Goal: Task Accomplishment & Management: Use online tool/utility

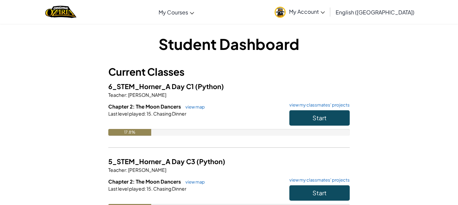
click at [258, 170] on p "Teacher : [PERSON_NAME]" at bounding box center [228, 170] width 241 height 7
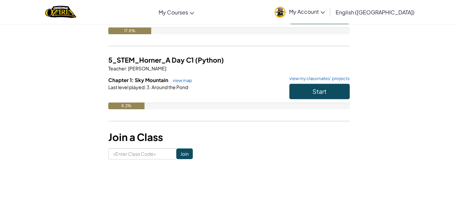
scroll to position [176, 0]
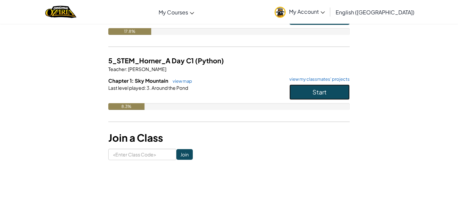
click at [311, 87] on button "Start" at bounding box center [319, 92] width 60 height 15
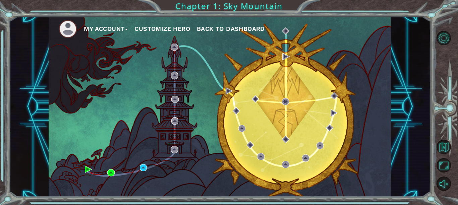
click at [139, 173] on div "My Account Customize Hero Back to Dashboard" at bounding box center [220, 106] width 342 height 181
click at [139, 164] on div "My Account Customize Hero Back to Dashboard" at bounding box center [220, 106] width 342 height 181
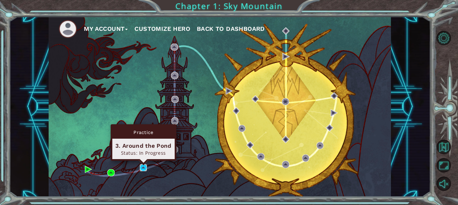
click at [140, 167] on img at bounding box center [143, 167] width 7 height 7
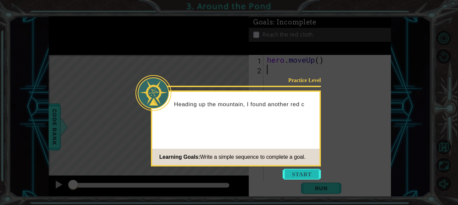
click at [293, 170] on button "Start" at bounding box center [302, 174] width 38 height 11
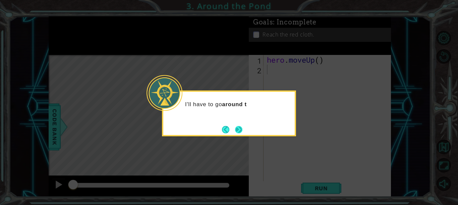
click at [241, 130] on button "Next" at bounding box center [238, 129] width 7 height 7
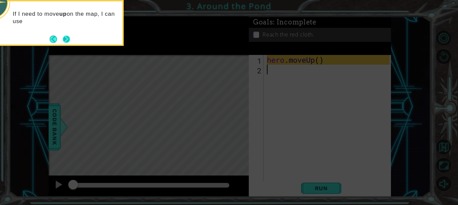
click at [66, 41] on button "Next" at bounding box center [66, 39] width 7 height 7
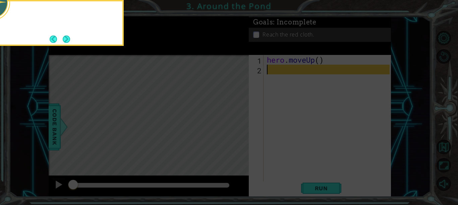
click at [66, 41] on button "Next" at bounding box center [67, 39] width 8 height 8
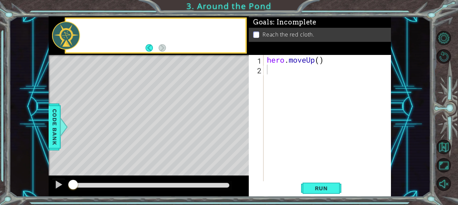
click at [66, 41] on div at bounding box center [66, 35] width 28 height 28
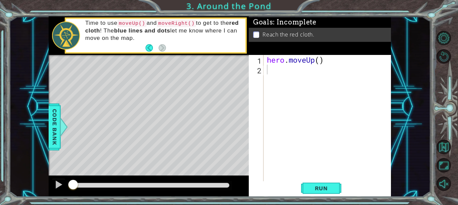
click at [320, 59] on div "hero . moveUp ( )" at bounding box center [329, 128] width 127 height 146
type textarea "hero.moveUp(2)"
click at [275, 76] on div "hero . moveUp ( 2 )" at bounding box center [329, 128] width 127 height 146
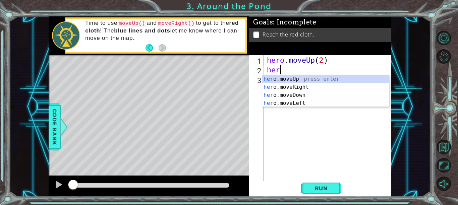
type textarea "hero"
click at [281, 88] on div "hero .moveUp press enter hero .moveRight press enter hero .moveDown press enter…" at bounding box center [325, 99] width 127 height 48
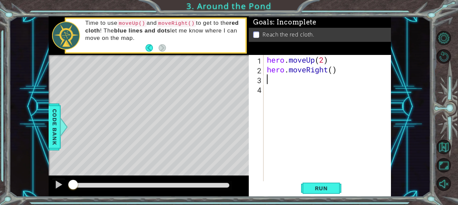
scroll to position [0, 0]
click at [332, 73] on div "hero . moveUp ( 2 ) hero . moveRight ( )" at bounding box center [329, 128] width 127 height 146
type textarea "hero.moveRight(1)"
click at [270, 75] on div "hero . moveUp ( 2 ) hero . moveRight ( 1 )" at bounding box center [329, 128] width 127 height 146
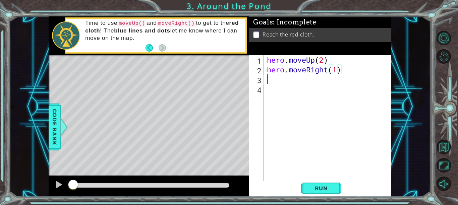
scroll to position [0, 0]
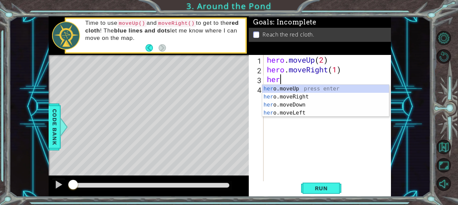
type textarea "hero"
click at [284, 89] on div "hero .moveUp press enter hero .moveRight press enter hero .moveDown press enter…" at bounding box center [325, 109] width 127 height 48
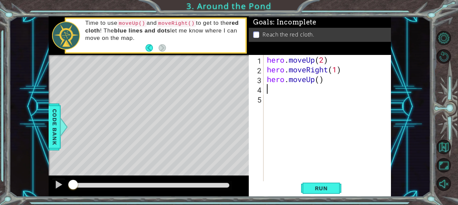
click at [320, 84] on div "hero . moveUp ( 2 ) hero . moveRight ( 1 ) hero . moveUp ( )" at bounding box center [329, 128] width 127 height 146
click at [320, 80] on div "hero . moveUp ( 2 ) hero . moveRight ( 1 ) hero . moveUp ( )" at bounding box center [329, 128] width 127 height 146
type textarea "hero.moveUp(2)"
click at [335, 193] on button "Run" at bounding box center [321, 188] width 40 height 14
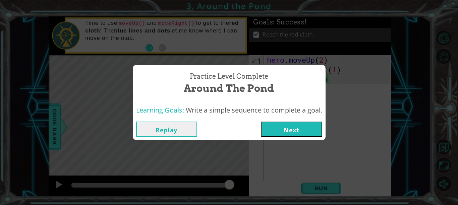
click at [289, 131] on button "Next" at bounding box center [291, 129] width 61 height 15
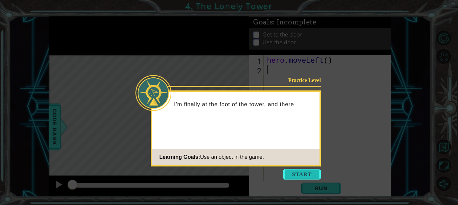
click at [303, 175] on button "Start" at bounding box center [302, 174] width 38 height 11
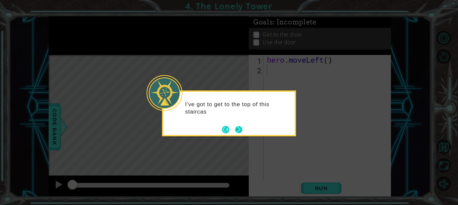
click at [236, 127] on button "Next" at bounding box center [238, 129] width 7 height 7
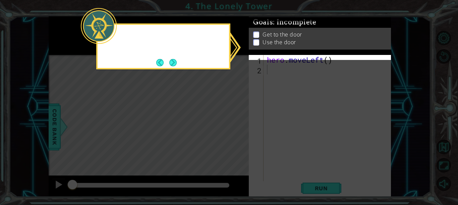
click at [236, 127] on icon at bounding box center [229, 102] width 458 height 205
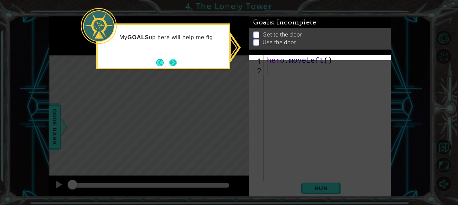
click at [177, 60] on button "Next" at bounding box center [172, 62] width 7 height 7
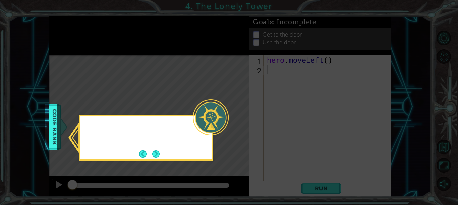
click at [177, 60] on icon at bounding box center [229, 102] width 458 height 205
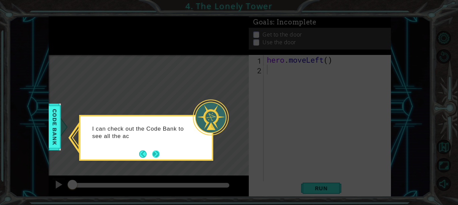
click at [153, 157] on button "Next" at bounding box center [155, 154] width 7 height 7
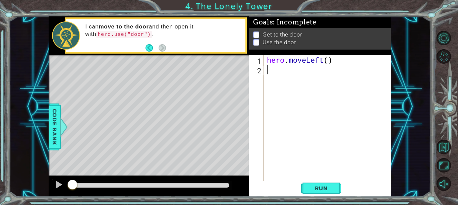
click at [331, 63] on div "hero . moveLeft ( )" at bounding box center [329, 128] width 127 height 146
type textarea "hero.moveLeft(2)"
click at [269, 69] on div "hero . moveLeft ( 2 )" at bounding box center [329, 128] width 127 height 146
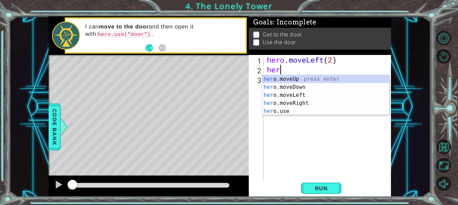
type textarea "hero"
click at [274, 77] on div "hero .moveUp press enter hero .moveDown press enter hero .moveLeft press enter …" at bounding box center [325, 103] width 127 height 56
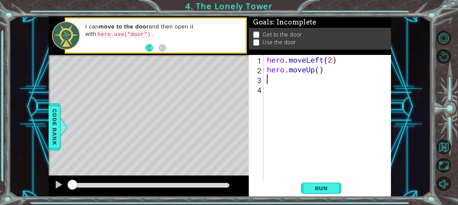
scroll to position [0, 0]
click at [320, 69] on div "hero . moveLeft ( 2 ) hero . moveUp ( )" at bounding box center [329, 128] width 127 height 146
type textarea "hero.moveUp(2)"
click at [276, 82] on div "hero . moveLeft ( 2 ) hero . moveUp ( 2 )" at bounding box center [329, 128] width 127 height 146
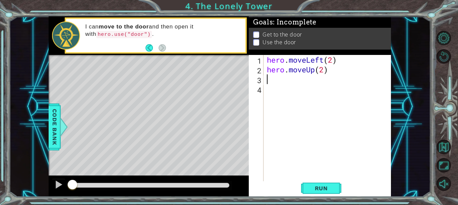
scroll to position [0, 0]
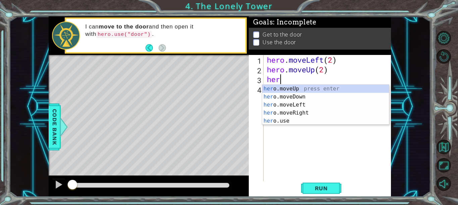
type textarea "hero"
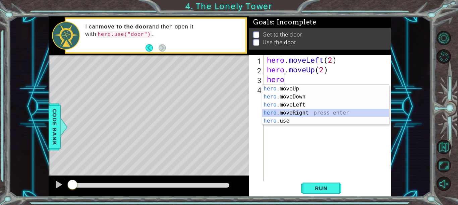
click at [286, 109] on div "hero .moveUp press enter hero .moveDown press enter hero .moveLeft press enter …" at bounding box center [325, 113] width 127 height 56
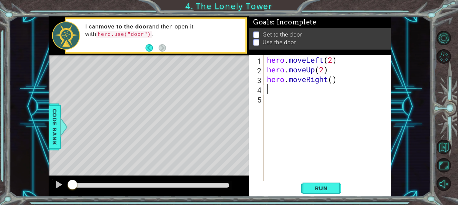
click at [334, 80] on div "hero . moveLeft ( 2 ) hero . moveUp ( 2 ) hero . moveRight ( )" at bounding box center [329, 128] width 127 height 146
type textarea "hero.moveRight(2)"
click at [271, 90] on div "hero . moveLeft ( 2 ) hero . moveUp ( 2 ) hero . moveRight ( 2 )" at bounding box center [329, 128] width 127 height 146
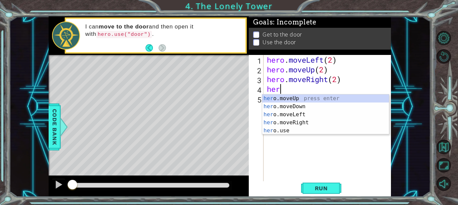
scroll to position [0, 0]
click at [267, 132] on div "hero .moveUp press enter hero .moveDown press enter hero .moveLeft press enter …" at bounding box center [325, 123] width 127 height 56
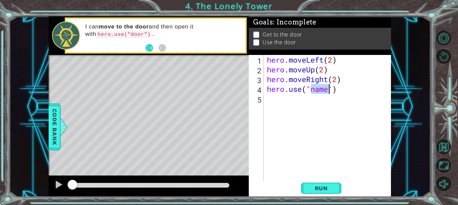
click at [324, 93] on div "hero . moveLeft ( 2 ) hero . moveUp ( 2 ) hero . moveRight ( 2 ) hero . use ( "…" at bounding box center [328, 118] width 124 height 126
click at [324, 91] on div "hero . moveLeft ( 2 ) hero . moveUp ( 2 ) hero . moveRight ( 2 ) hero . use ( "…" at bounding box center [329, 128] width 127 height 146
click at [327, 91] on div "hero . moveLeft ( 2 ) hero . moveUp ( 2 ) hero . moveRight ( 2 ) hero . use ( "…" at bounding box center [329, 128] width 127 height 146
type textarea "hero.use("door")"
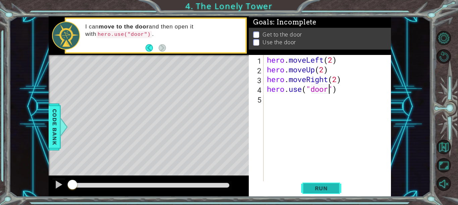
click at [326, 193] on button "Run" at bounding box center [321, 188] width 40 height 14
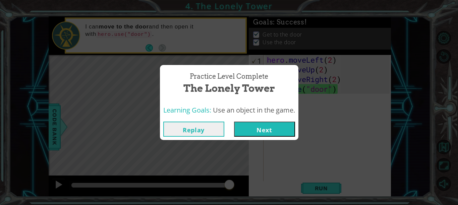
click at [258, 127] on button "Next" at bounding box center [264, 129] width 61 height 15
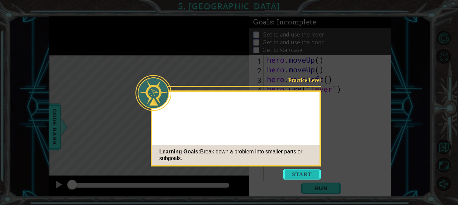
click at [305, 174] on button "Start" at bounding box center [302, 174] width 38 height 11
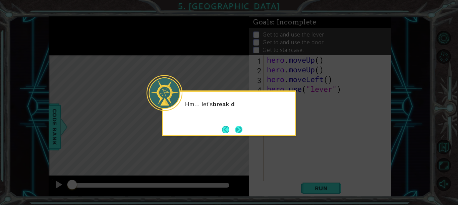
click at [239, 129] on button "Next" at bounding box center [238, 129] width 7 height 7
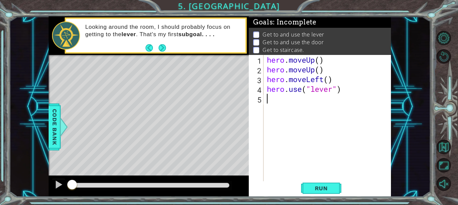
click at [239, 129] on div "Level Map" at bounding box center [204, 154] width 310 height 198
click at [328, 82] on div "hero . moveUp ( ) hero . moveUp ( ) hero . moveLeft ( ) hero . use ( "lever" )" at bounding box center [329, 128] width 127 height 146
click at [320, 58] on div "hero . moveUp ( ) hero . moveUp ( ) hero . moveLeft ( ) hero . use ( "lever" )" at bounding box center [329, 128] width 127 height 146
click at [321, 69] on div "hero . moveUp ( 1 ) hero . moveUp ( ) hero . moveLeft ( ) hero . use ( "lever" )" at bounding box center [329, 128] width 127 height 146
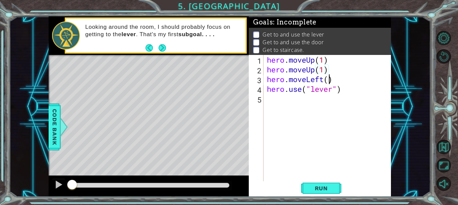
click at [330, 80] on div "hero . moveUp ( 1 ) hero . moveUp ( 1 ) hero . moveLeft ( ) hero . use ( "lever…" at bounding box center [329, 128] width 127 height 146
type textarea "hero.moveLeft(1)"
click at [319, 194] on button "Run" at bounding box center [321, 188] width 40 height 14
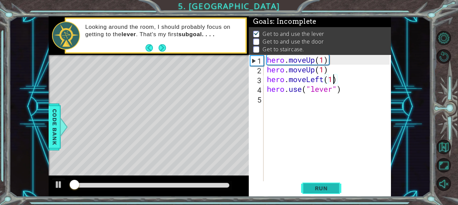
scroll to position [1, 0]
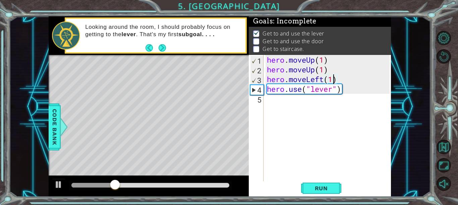
click at [272, 103] on div "hero . moveUp ( 1 ) hero . moveUp ( 1 ) hero . moveLeft ( 1 ) hero . use ( "lev…" at bounding box center [329, 128] width 127 height 146
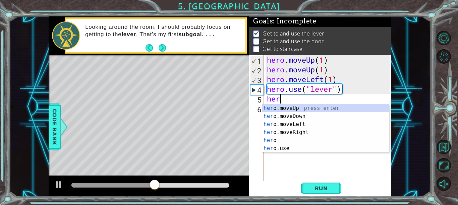
type textarea "hero"
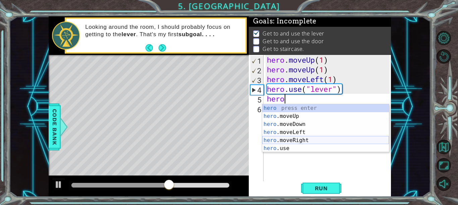
click at [288, 140] on div "hero press enter hero .moveUp press enter hero .moveDown press enter hero .move…" at bounding box center [325, 136] width 127 height 64
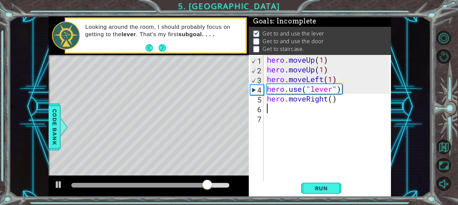
click at [332, 99] on div "hero . moveUp ( 1 ) hero . moveUp ( 1 ) hero . moveLeft ( 1 ) hero . use ( "lev…" at bounding box center [329, 128] width 127 height 146
type textarea "hero.moveRight(3)"
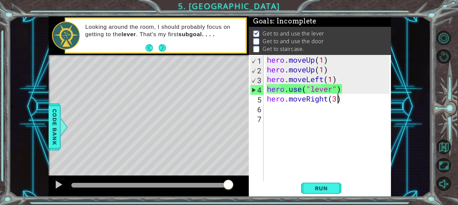
click at [273, 111] on div "hero . moveUp ( 1 ) hero . moveUp ( 1 ) hero . moveLeft ( 1 ) hero . use ( "lev…" at bounding box center [329, 128] width 127 height 146
click at [324, 185] on span "Run" at bounding box center [321, 188] width 26 height 7
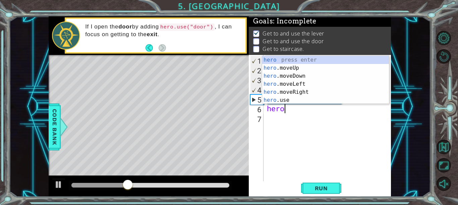
scroll to position [0, 0]
click at [278, 99] on div "hero press enter hero .moveUp press enter hero .moveDown press enter hero .move…" at bounding box center [325, 88] width 127 height 64
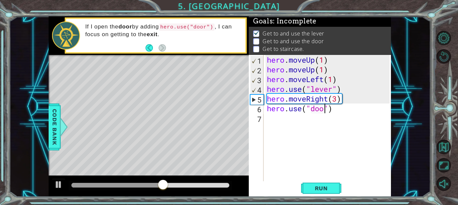
scroll to position [0, 3]
type textarea "hero.use("door")"
click at [327, 182] on button "Run" at bounding box center [321, 188] width 40 height 14
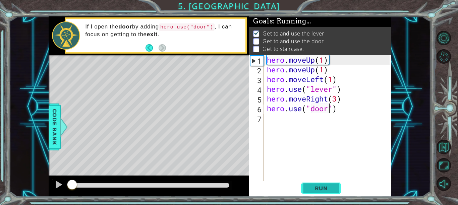
click at [327, 184] on button "Run" at bounding box center [321, 188] width 40 height 14
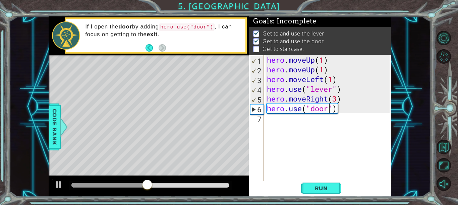
click at [277, 122] on div "hero . moveUp ( 1 ) hero . moveUp ( 1 ) hero . moveLeft ( 1 ) hero . use ( "lev…" at bounding box center [329, 128] width 127 height 146
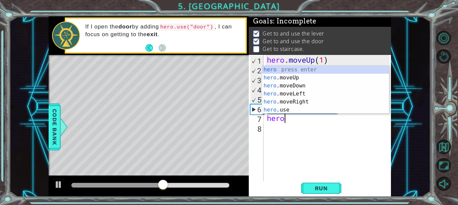
scroll to position [0, 0]
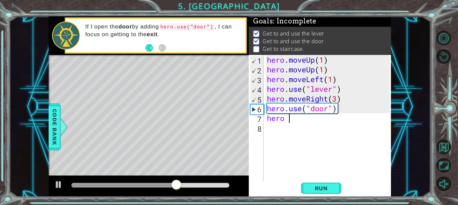
type textarea "hero"
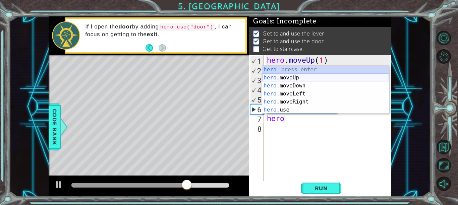
click at [291, 77] on div "hero press enter hero .moveUp press enter hero .moveDown press enter hero .move…" at bounding box center [325, 98] width 127 height 64
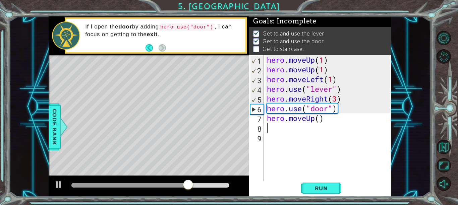
scroll to position [0, 0]
click at [320, 119] on div "hero . moveUp ( 1 ) hero . moveUp ( 1 ) hero . moveLeft ( 1 ) hero . use ( "lev…" at bounding box center [329, 128] width 127 height 146
type textarea "hero.moveUp(2)"
click at [271, 130] on div "hero . moveUp ( 1 ) hero . moveUp ( 1 ) hero . moveLeft ( 1 ) hero . use ( "lev…" at bounding box center [329, 128] width 127 height 146
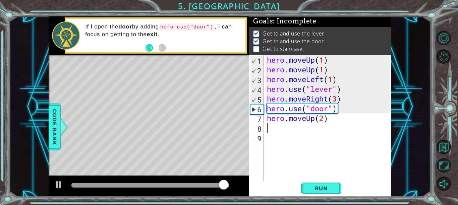
scroll to position [0, 0]
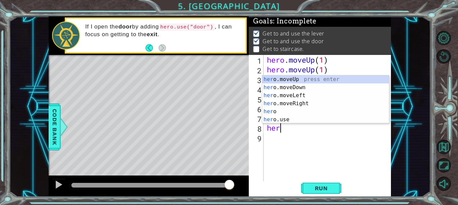
type textarea "hero"
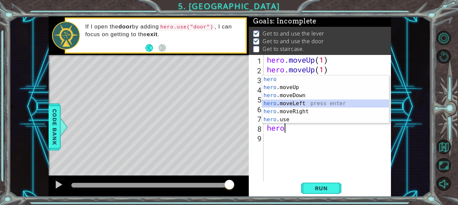
click at [293, 101] on div "hero press enter hero .moveUp press enter hero .moveDown press enter hero .move…" at bounding box center [325, 107] width 127 height 64
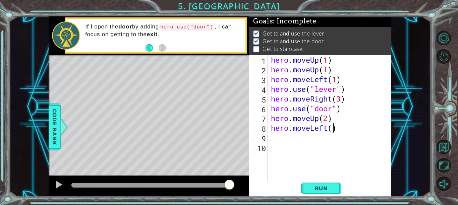
click at [332, 128] on div "hero . moveUp ( 1 ) hero . moveUp ( 1 ) hero . moveLeft ( 1 ) hero . use ( "lev…" at bounding box center [331, 128] width 123 height 146
type textarea "hero.moveLeft(4)"
click at [325, 190] on span "Run" at bounding box center [321, 188] width 26 height 7
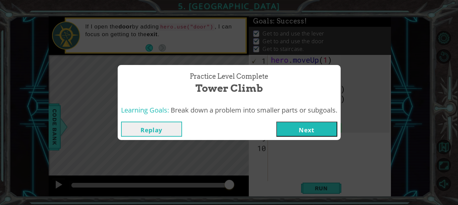
click at [288, 129] on button "Next" at bounding box center [306, 129] width 61 height 15
